Goal: Transaction & Acquisition: Purchase product/service

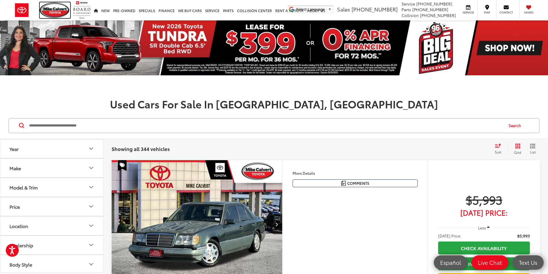
drag, startPoint x: 54, startPoint y: 10, endPoint x: 64, endPoint y: 0, distance: 14.4
click at [54, 10] on img at bounding box center [55, 10] width 30 height 16
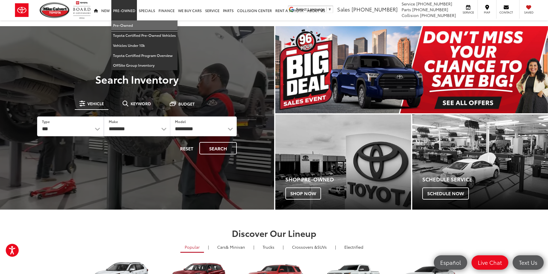
click at [122, 26] on link "Pre-Owned" at bounding box center [144, 25] width 66 height 10
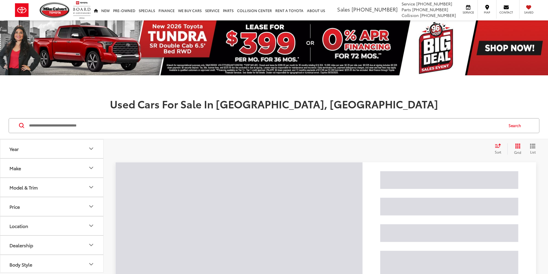
click at [120, 124] on input "Search by Make, Model, or Keyword" at bounding box center [265, 126] width 474 height 14
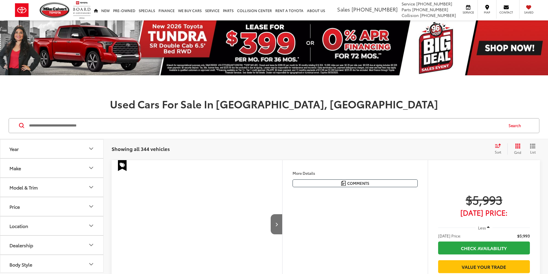
paste input "******"
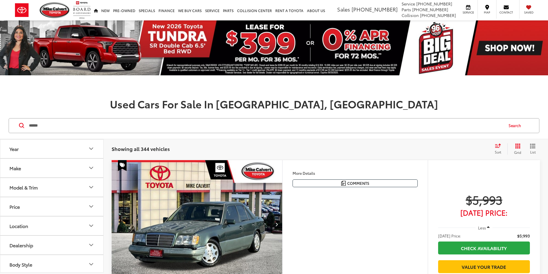
type input "******"
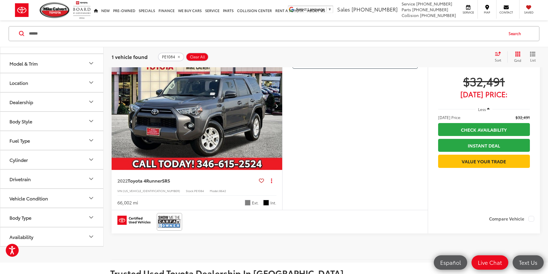
scroll to position [172, 0]
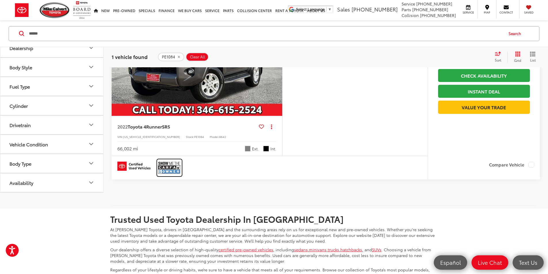
click at [171, 175] on img at bounding box center [169, 167] width 23 height 15
click at [256, 112] on img "2022 Toyota 4Runner SR5 0" at bounding box center [196, 52] width 171 height 128
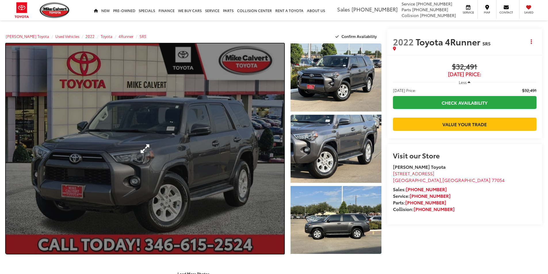
click at [217, 129] on link "Expand Photo 0" at bounding box center [145, 148] width 278 height 210
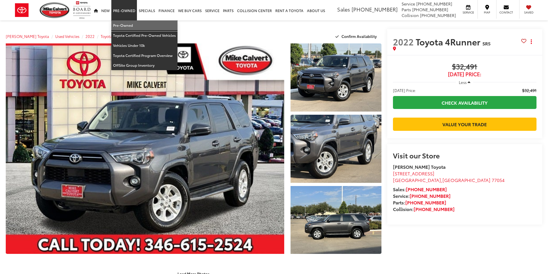
click at [121, 24] on link "Pre-Owned" at bounding box center [144, 25] width 66 height 10
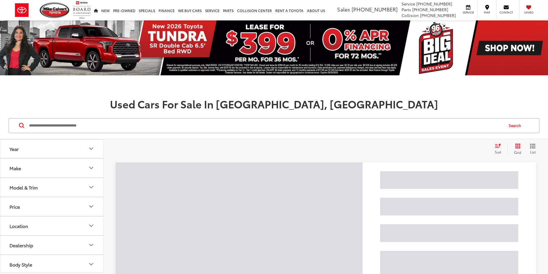
click at [154, 130] on input "Search by Make, Model, or Keyword" at bounding box center [265, 126] width 474 height 14
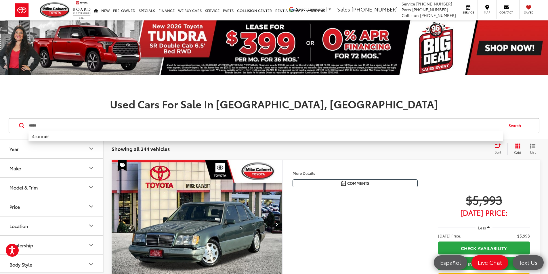
drag, startPoint x: 112, startPoint y: 128, endPoint x: 109, endPoint y: 132, distance: 5.1
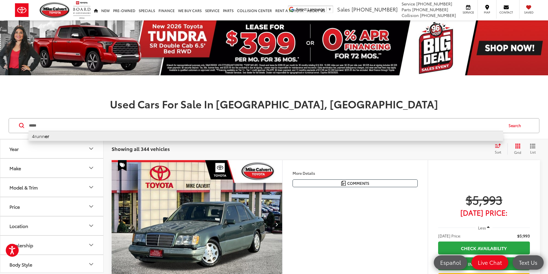
click at [112, 128] on input "*****" at bounding box center [265, 126] width 474 height 14
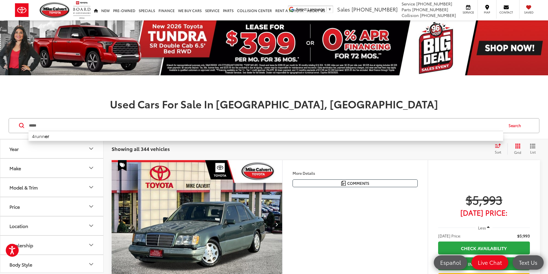
click at [108, 133] on li "4runn er" at bounding box center [265, 136] width 474 height 10
type input "*******"
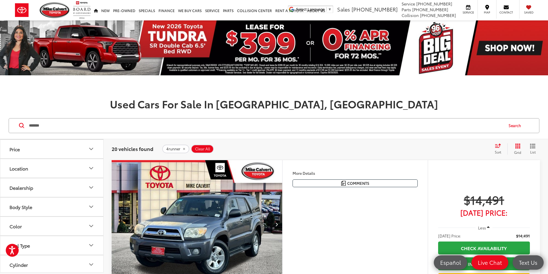
scroll to position [137, 0]
click at [82, 202] on button "Drivetrain" at bounding box center [51, 204] width 103 height 19
click at [8, 219] on label "4WD (15)" at bounding box center [20, 218] width 26 height 9
click at [100, 100] on h1 "Used Cars For Sale In Houston, TX" at bounding box center [274, 103] width 548 height 11
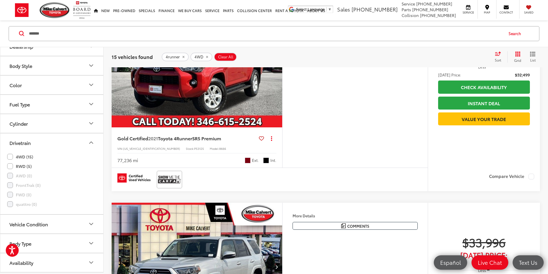
scroll to position [374, 0]
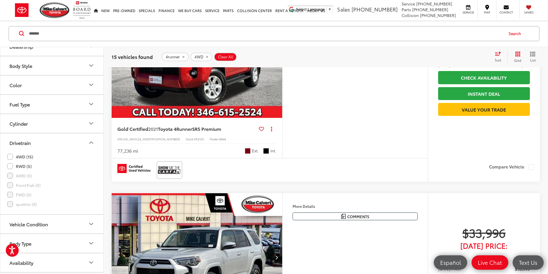
click at [272, 118] on img "2021 Toyota 4Runner SR5 Premium 0" at bounding box center [196, 54] width 171 height 128
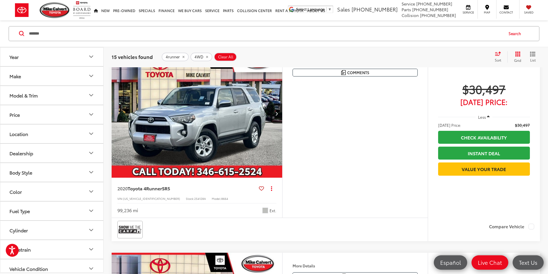
scroll to position [121, 0]
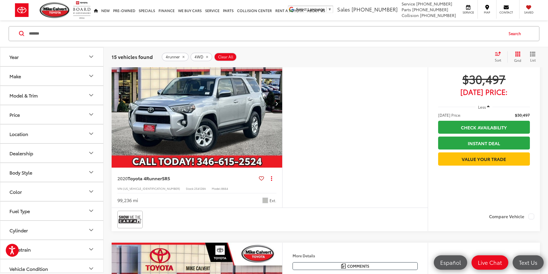
click at [186, 161] on img "2020 Toyota 4Runner SR5 0" at bounding box center [196, 103] width 171 height 128
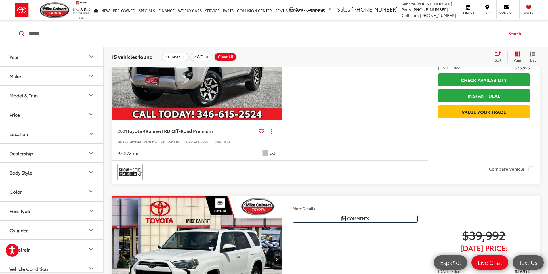
click at [173, 120] on img "2021 Toyota 4Runner TRD Off-Road Premium 0" at bounding box center [196, 56] width 171 height 128
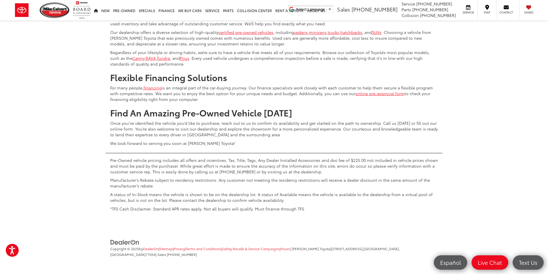
scroll to position [2880, 0]
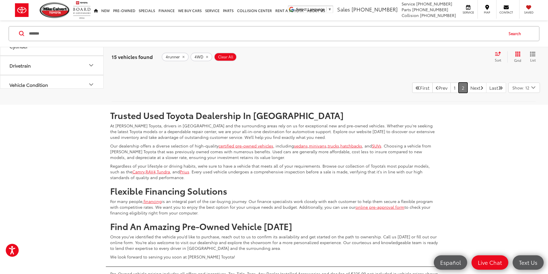
scroll to position [782, 0]
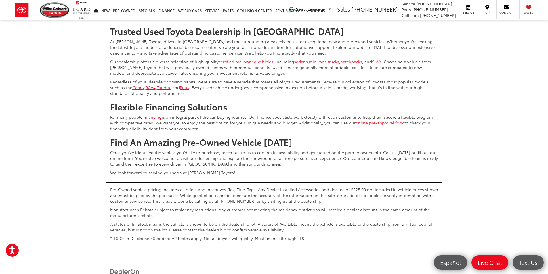
click at [450, 9] on link "1" at bounding box center [454, 3] width 8 height 10
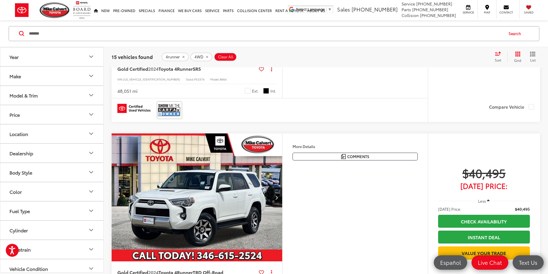
scroll to position [891, 0]
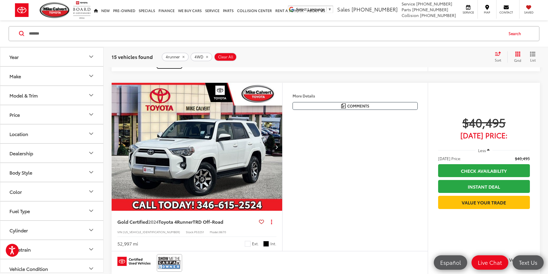
click at [171, 67] on img at bounding box center [169, 59] width 23 height 15
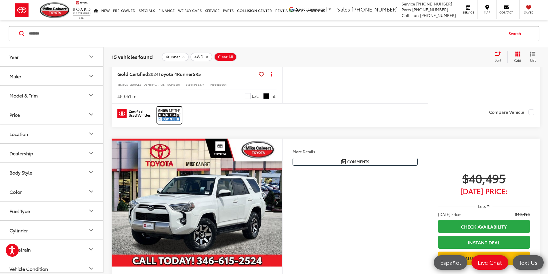
scroll to position [776, 0]
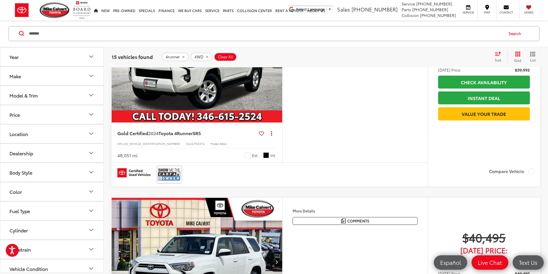
click at [206, 123] on img "2024 Toyota 4Runner SR5 0" at bounding box center [196, 58] width 171 height 128
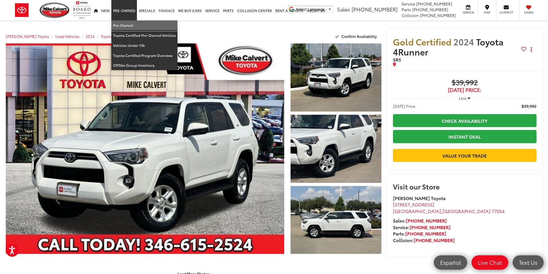
click at [124, 28] on link "Pre-Owned" at bounding box center [144, 25] width 66 height 10
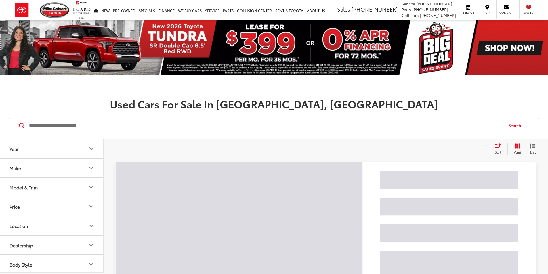
click at [76, 126] on input "Search by Make, Model, or Keyword" at bounding box center [265, 126] width 474 height 14
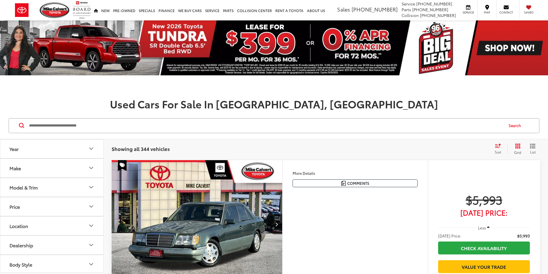
paste input "********"
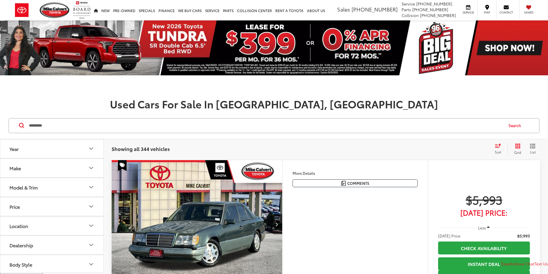
type input "********"
